Goal: Entertainment & Leisure: Consume media (video, audio)

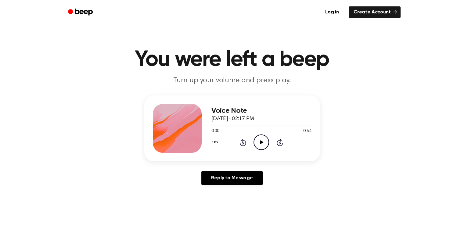
click at [262, 143] on icon at bounding box center [261, 142] width 3 height 4
click at [261, 142] on icon at bounding box center [261, 142] width 3 height 4
click at [215, 126] on div at bounding box center [261, 126] width 100 height 1
click at [265, 144] on icon "Play Audio" at bounding box center [262, 143] width 16 height 16
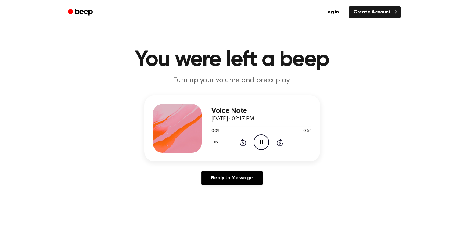
click at [262, 141] on icon at bounding box center [261, 142] width 3 height 4
click at [263, 141] on icon "Play Audio" at bounding box center [262, 143] width 16 height 16
click at [260, 143] on icon "Pause Audio" at bounding box center [262, 143] width 16 height 16
click at [260, 143] on icon "Play Audio" at bounding box center [262, 143] width 16 height 16
click at [260, 143] on icon "Pause Audio" at bounding box center [262, 143] width 16 height 16
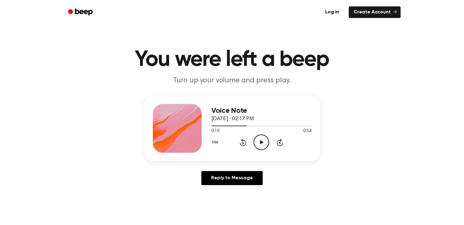
click at [260, 143] on icon "Play Audio" at bounding box center [262, 143] width 16 height 16
click at [263, 143] on icon "Play Audio" at bounding box center [262, 143] width 16 height 16
click at [258, 143] on icon "Play Audio" at bounding box center [262, 143] width 16 height 16
click at [262, 142] on icon at bounding box center [261, 142] width 3 height 4
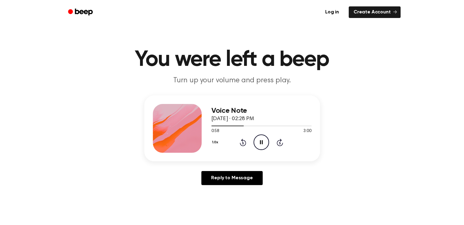
click at [262, 142] on icon at bounding box center [261, 142] width 3 height 4
click at [246, 142] on div "1.0x Rewind 5 seconds Play Audio Skip 5 seconds" at bounding box center [261, 143] width 100 height 16
click at [244, 143] on icon "Rewind 5 seconds" at bounding box center [243, 143] width 7 height 8
click at [258, 142] on icon "Play Audio" at bounding box center [262, 143] width 16 height 16
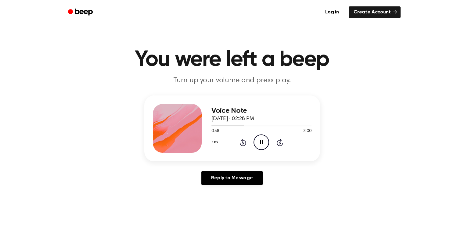
click at [258, 141] on icon "Pause Audio" at bounding box center [262, 143] width 16 height 16
click at [258, 141] on icon "Play Audio" at bounding box center [262, 143] width 16 height 16
click at [261, 141] on icon at bounding box center [261, 142] width 3 height 4
click at [261, 140] on icon "Play Audio" at bounding box center [262, 143] width 16 height 16
click at [261, 140] on icon at bounding box center [261, 142] width 3 height 4
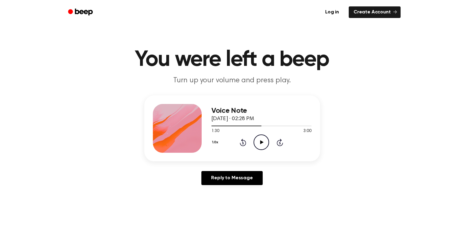
click at [242, 142] on icon at bounding box center [243, 143] width 2 height 2
click at [262, 139] on icon "Play Audio" at bounding box center [262, 143] width 16 height 16
click at [262, 139] on icon "Pause Audio" at bounding box center [262, 143] width 16 height 16
click at [243, 143] on icon at bounding box center [243, 143] width 2 height 2
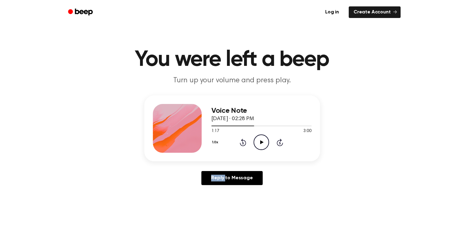
click at [243, 143] on icon at bounding box center [243, 143] width 2 height 2
click at [259, 142] on icon "Play Audio" at bounding box center [262, 143] width 16 height 16
click at [261, 141] on icon at bounding box center [261, 142] width 3 height 4
click at [265, 137] on icon "Play Audio" at bounding box center [262, 143] width 16 height 16
click at [264, 138] on icon "Pause Audio" at bounding box center [262, 143] width 16 height 16
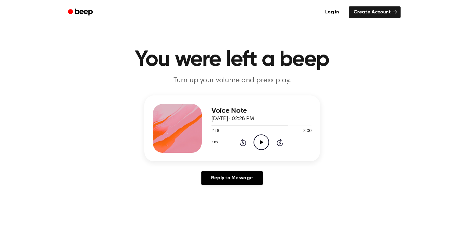
click at [264, 138] on icon "Play Audio" at bounding box center [262, 143] width 16 height 16
click at [260, 142] on icon at bounding box center [261, 142] width 3 height 4
click at [263, 141] on icon "Pause Audio" at bounding box center [262, 143] width 16 height 16
click at [262, 140] on icon "Play Audio" at bounding box center [262, 143] width 16 height 16
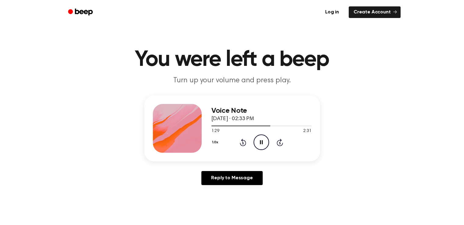
click at [262, 139] on icon "Pause Audio" at bounding box center [262, 143] width 16 height 16
click at [218, 126] on div at bounding box center [261, 125] width 100 height 5
click at [260, 142] on icon "Play Audio" at bounding box center [262, 143] width 16 height 16
click at [278, 142] on icon "Skip 5 seconds" at bounding box center [279, 143] width 7 height 8
click at [264, 142] on icon "Pause Audio" at bounding box center [262, 143] width 16 height 16
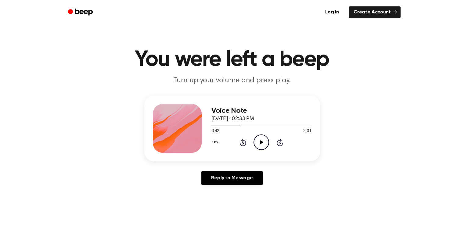
click at [264, 142] on icon "Play Audio" at bounding box center [262, 143] width 16 height 16
click at [267, 140] on icon "Pause Audio" at bounding box center [262, 143] width 16 height 16
click at [244, 144] on icon at bounding box center [243, 143] width 2 height 2
click at [258, 143] on icon "Play Audio" at bounding box center [262, 143] width 16 height 16
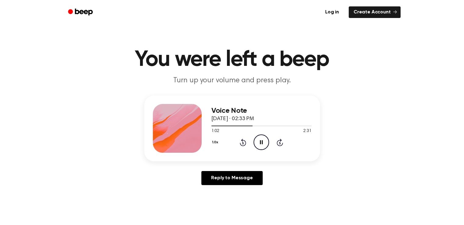
click at [260, 142] on icon at bounding box center [261, 142] width 3 height 4
click at [260, 143] on icon "Play Audio" at bounding box center [262, 143] width 16 height 16
click at [260, 143] on icon "Pause Audio" at bounding box center [262, 143] width 16 height 16
click at [260, 143] on icon "Play Audio" at bounding box center [262, 143] width 16 height 16
click at [262, 143] on icon at bounding box center [261, 142] width 3 height 4
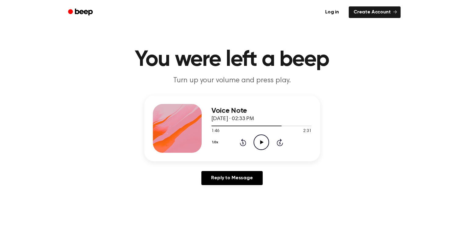
click at [262, 143] on icon "Play Audio" at bounding box center [262, 143] width 16 height 16
click at [262, 143] on icon at bounding box center [261, 142] width 3 height 4
click at [263, 143] on icon "Play Audio" at bounding box center [262, 143] width 16 height 16
click at [261, 141] on icon at bounding box center [261, 142] width 3 height 4
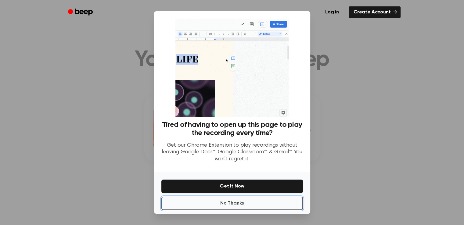
click at [226, 205] on button "No Thanks" at bounding box center [232, 203] width 142 height 13
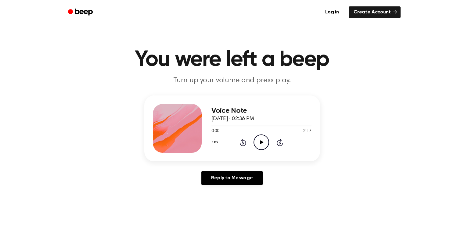
click at [262, 141] on icon "Play Audio" at bounding box center [262, 143] width 16 height 16
click at [264, 145] on icon "Pause Audio" at bounding box center [262, 143] width 16 height 16
click at [263, 145] on icon "Play Audio" at bounding box center [262, 143] width 16 height 16
click at [262, 144] on icon "Play Audio" at bounding box center [262, 143] width 16 height 16
click at [260, 145] on icon "Pause Audio" at bounding box center [262, 143] width 16 height 16
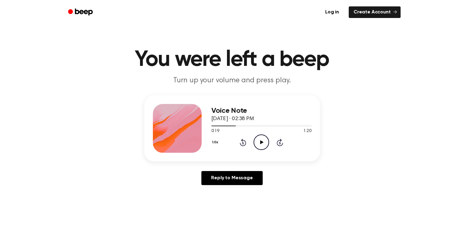
click at [259, 142] on icon "Play Audio" at bounding box center [262, 143] width 16 height 16
click at [259, 142] on icon "Pause Audio" at bounding box center [262, 143] width 16 height 16
click at [259, 142] on icon "Play Audio" at bounding box center [262, 143] width 16 height 16
click at [259, 142] on icon "Pause Audio" at bounding box center [262, 143] width 16 height 16
click at [259, 142] on icon "Play Audio" at bounding box center [262, 143] width 16 height 16
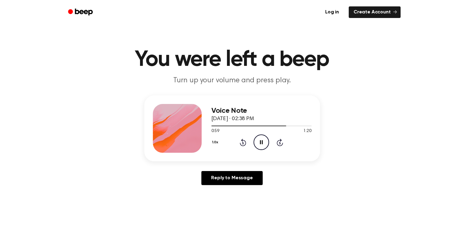
click at [259, 142] on icon "Pause Audio" at bounding box center [262, 143] width 16 height 16
click at [259, 142] on icon "Play Audio" at bounding box center [262, 143] width 16 height 16
click at [262, 142] on icon at bounding box center [261, 142] width 3 height 4
click at [258, 139] on icon "Play Audio" at bounding box center [262, 143] width 16 height 16
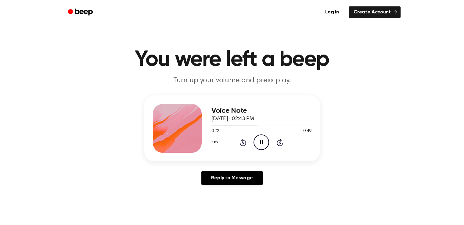
drag, startPoint x: 254, startPoint y: 125, endPoint x: 207, endPoint y: 131, distance: 47.9
click at [207, 131] on div "Voice Note [DATE] · 02:43 PM 0:22 0:49 Your browser does not support the [objec…" at bounding box center [232, 129] width 176 height 66
click at [212, 128] on div at bounding box center [261, 125] width 100 height 5
click at [214, 127] on div at bounding box center [261, 125] width 100 height 5
click at [260, 138] on icon "Play Audio" at bounding box center [262, 143] width 16 height 16
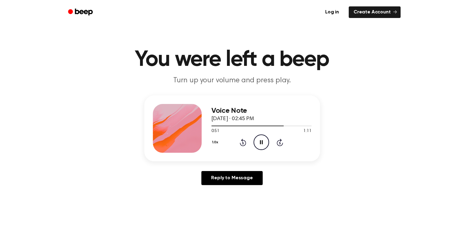
click at [262, 145] on icon "Pause Audio" at bounding box center [262, 143] width 16 height 16
click at [263, 141] on icon "Play Audio" at bounding box center [262, 143] width 16 height 16
click at [259, 144] on icon "Pause Audio" at bounding box center [262, 143] width 16 height 16
click at [259, 144] on icon "Play Audio" at bounding box center [262, 143] width 16 height 16
click at [259, 142] on icon "Play Audio" at bounding box center [262, 143] width 16 height 16
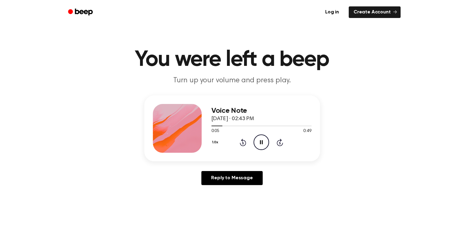
click at [261, 140] on icon "Pause Audio" at bounding box center [262, 143] width 16 height 16
click at [263, 146] on icon "Play Audio" at bounding box center [262, 143] width 16 height 16
click at [263, 146] on icon "Pause Audio" at bounding box center [262, 143] width 16 height 16
click at [243, 145] on icon "Rewind 5 seconds" at bounding box center [243, 143] width 7 height 8
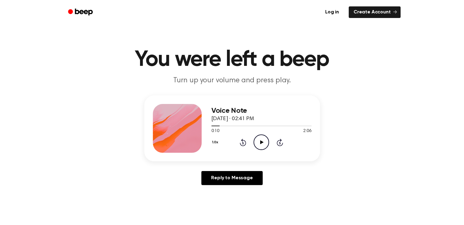
click at [267, 141] on icon "Play Audio" at bounding box center [262, 143] width 16 height 16
click at [263, 145] on icon "Pause Audio" at bounding box center [262, 143] width 16 height 16
click at [263, 145] on icon "Play Audio" at bounding box center [262, 143] width 16 height 16
click at [263, 145] on icon "Pause Audio" at bounding box center [262, 143] width 16 height 16
click at [263, 145] on icon "Play Audio" at bounding box center [262, 143] width 16 height 16
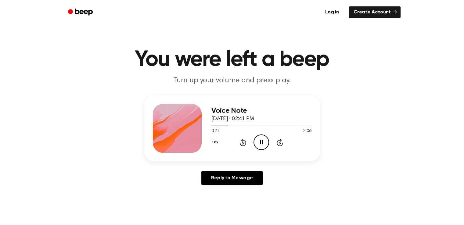
click at [263, 145] on icon "Pause Audio" at bounding box center [262, 143] width 16 height 16
click at [243, 142] on icon at bounding box center [243, 142] width 6 height 7
click at [261, 144] on icon "Play Audio" at bounding box center [262, 143] width 16 height 16
click at [262, 143] on icon at bounding box center [261, 142] width 3 height 4
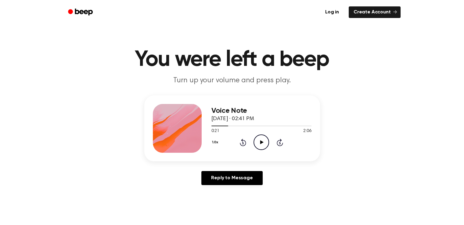
click at [262, 143] on icon "Play Audio" at bounding box center [262, 143] width 16 height 16
click at [243, 143] on icon "Rewind 5 seconds" at bounding box center [243, 143] width 7 height 8
click at [266, 143] on icon "Pause Audio" at bounding box center [262, 143] width 16 height 16
click at [266, 143] on icon "Play Audio" at bounding box center [262, 143] width 16 height 16
click at [261, 141] on icon "Pause Audio" at bounding box center [262, 143] width 16 height 16
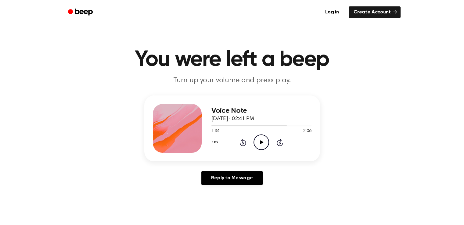
click at [261, 141] on icon at bounding box center [261, 142] width 3 height 4
click at [262, 142] on icon at bounding box center [261, 142] width 3 height 4
click at [263, 143] on icon "Pause Audio" at bounding box center [262, 143] width 16 height 16
click at [263, 143] on icon "Play Audio" at bounding box center [262, 143] width 16 height 16
click at [263, 143] on icon "Pause Audio" at bounding box center [262, 143] width 16 height 16
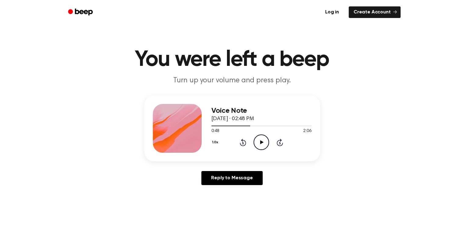
click at [242, 143] on icon "Rewind 5 seconds" at bounding box center [243, 143] width 7 height 8
click at [259, 143] on icon "Play Audio" at bounding box center [262, 143] width 16 height 16
click at [259, 143] on icon "Pause Audio" at bounding box center [262, 143] width 16 height 16
click at [259, 143] on icon "Play Audio" at bounding box center [262, 143] width 16 height 16
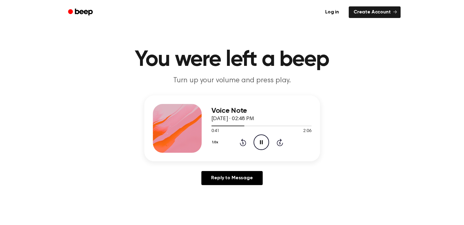
click at [259, 143] on icon "Pause Audio" at bounding box center [262, 143] width 16 height 16
click at [259, 143] on icon "Play Audio" at bounding box center [262, 143] width 16 height 16
click at [259, 143] on icon "Pause Audio" at bounding box center [262, 143] width 16 height 16
click at [266, 143] on icon "Play Audio" at bounding box center [262, 143] width 16 height 16
click at [265, 141] on icon "Pause Audio" at bounding box center [262, 143] width 16 height 16
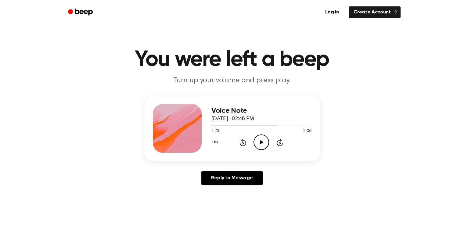
click at [265, 141] on icon "Play Audio" at bounding box center [262, 143] width 16 height 16
click at [261, 141] on icon at bounding box center [261, 142] width 3 height 4
click at [244, 144] on icon "Rewind 5 seconds" at bounding box center [243, 143] width 7 height 8
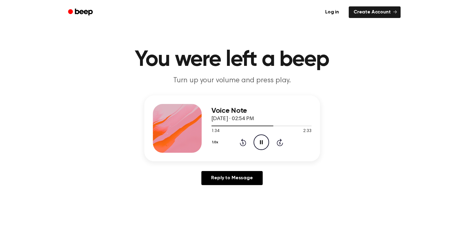
click at [262, 144] on icon at bounding box center [261, 142] width 3 height 4
click at [260, 142] on icon "Play Audio" at bounding box center [262, 143] width 16 height 16
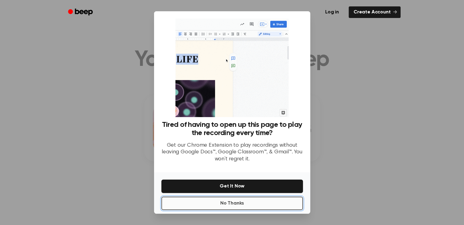
click at [238, 202] on button "No Thanks" at bounding box center [232, 203] width 142 height 13
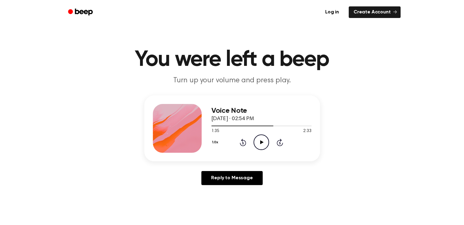
click at [262, 139] on icon "Play Audio" at bounding box center [262, 143] width 16 height 16
click at [258, 143] on icon "Play Audio" at bounding box center [262, 143] width 16 height 16
click at [260, 141] on icon at bounding box center [261, 142] width 3 height 4
click at [261, 142] on icon at bounding box center [261, 142] width 3 height 4
